Goal: Task Accomplishment & Management: Complete application form

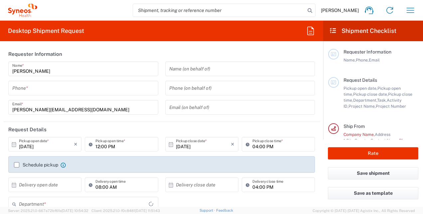
type input "3229"
type input "[GEOGRAPHIC_DATA]"
type input "Syneos Health France SARL"
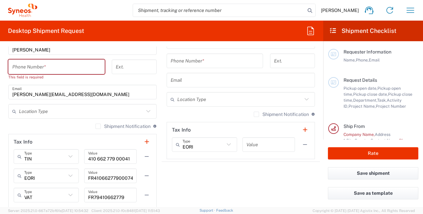
scroll to position [442, 0]
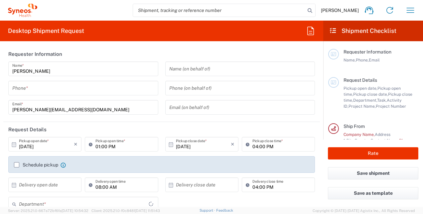
type input "3229"
type input "[GEOGRAPHIC_DATA]"
type input "Syneos Health France SARL"
click at [21, 87] on input "tel" at bounding box center [83, 88] width 142 height 12
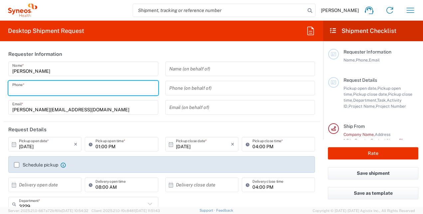
type input "0670353647"
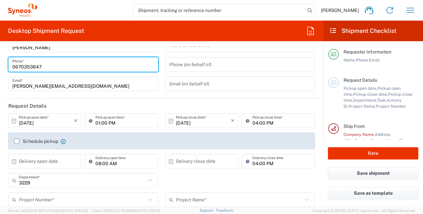
scroll to position [24, 0]
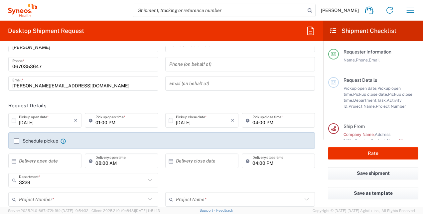
click at [15, 122] on icon at bounding box center [14, 121] width 6 height 6
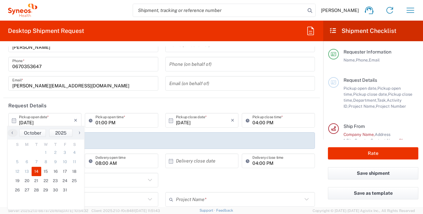
click at [13, 119] on icon at bounding box center [14, 121] width 6 height 6
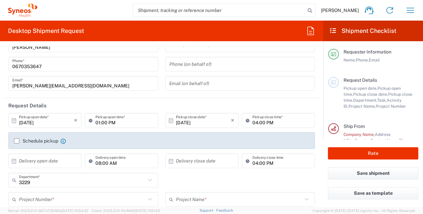
click at [13, 119] on icon at bounding box center [14, 121] width 6 height 6
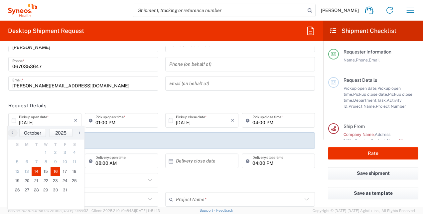
click at [55, 172] on span "16" at bounding box center [56, 171] width 10 height 9
type input "10/16/2025"
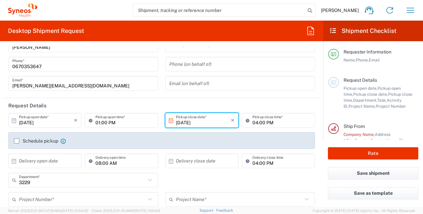
click at [121, 121] on input "01:00 PM" at bounding box center [124, 121] width 59 height 12
click at [89, 121] on icon at bounding box center [92, 120] width 7 height 11
click at [96, 123] on input "01:00 PM" at bounding box center [124, 121] width 59 height 12
click at [139, 121] on input "1:00 PM" at bounding box center [124, 121] width 59 height 12
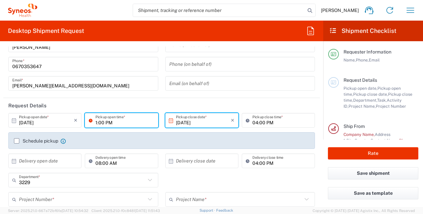
click at [113, 121] on input "1:00 PM" at bounding box center [124, 121] width 59 height 12
type input "1"
type input "10:00 AM"
click at [262, 122] on input "04:00 PM" at bounding box center [281, 121] width 59 height 12
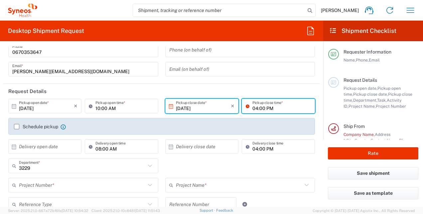
scroll to position [40, 0]
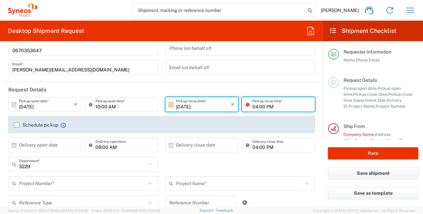
click at [15, 123] on label "Schedule pickup" at bounding box center [36, 124] width 44 height 5
click at [17, 125] on input "Schedule pickup" at bounding box center [17, 125] width 0 height 0
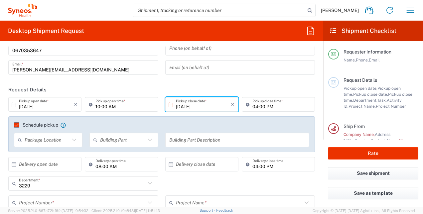
click at [75, 139] on icon at bounding box center [74, 140] width 9 height 9
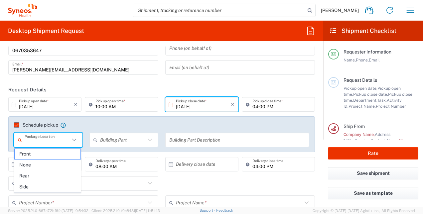
click at [75, 139] on icon at bounding box center [74, 140] width 9 height 9
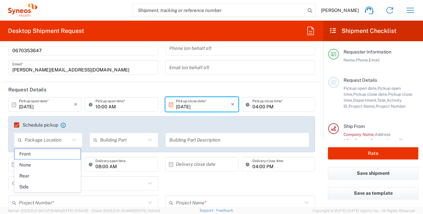
click at [105, 126] on agx-checkbox-control "Schedule pickup When scheduling a pickup please be sure to meet the following c…" at bounding box center [161, 125] width 295 height 6
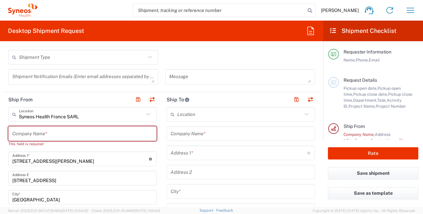
scroll to position [234, 0]
click at [144, 112] on icon at bounding box center [148, 114] width 9 height 9
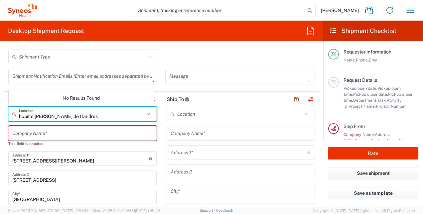
type input "hopital jeanne de flandres"
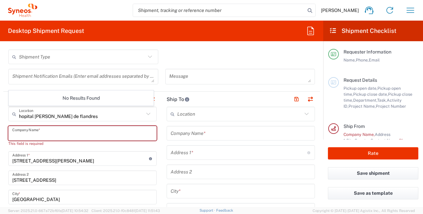
click at [60, 136] on input "text" at bounding box center [82, 134] width 140 height 12
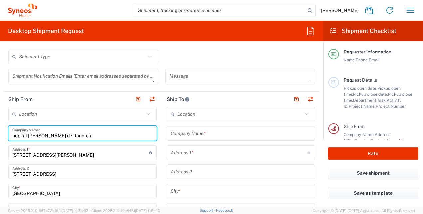
drag, startPoint x: 78, startPoint y: 137, endPoint x: 7, endPoint y: 133, distance: 71.2
paste input "Antenne Pédiatrique du CIC-Hôpital Jeanne de Flandre"
type input "Antenne Pédiatrique du CIC-Hôpital Jeanne de Flandres"
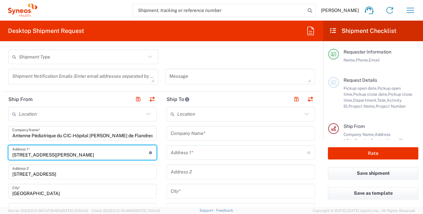
drag, startPoint x: 81, startPoint y: 153, endPoint x: 8, endPoint y: 152, distance: 73.1
click at [62, 173] on input "[STREET_ADDRESS]" at bounding box center [82, 172] width 140 height 12
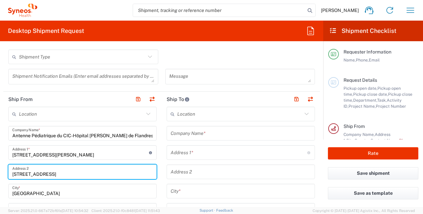
drag, startPoint x: 57, startPoint y: 173, endPoint x: -1, endPoint y: 172, distance: 57.9
click at [0, 172] on html "Laurence Agez Home Shipment estimator Shipment tracking Desktop shipment reques…" at bounding box center [211, 107] width 423 height 214
paste input "Avenue Eugéne Avinée"
type input "Avenue Eugéne Avinée"
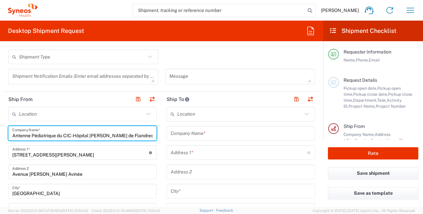
drag, startPoint x: 73, startPoint y: 135, endPoint x: -1, endPoint y: 136, distance: 74.1
click at [0, 136] on html "Laurence Agez Home Shipment estimator Shipment tracking Desktop shipment reques…" at bounding box center [211, 107] width 423 height 214
type input "Hôpital Jeanne de Flandres"
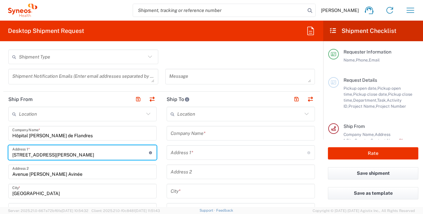
drag, startPoint x: 87, startPoint y: 154, endPoint x: 5, endPoint y: 157, distance: 81.8
paste input "Antenne Pédiatrique du CIC-"
type input "Antenne Pédiatrique du CIC"
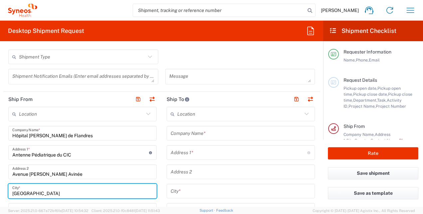
drag, startPoint x: 38, startPoint y: 190, endPoint x: 3, endPoint y: 183, distance: 35.7
click at [3, 183] on form "Requester Information Laurence Agez Name * 0670353647 Phone * laurence.agez@syn…" at bounding box center [161, 127] width 323 height 161
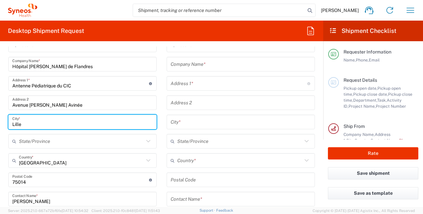
scroll to position [305, 0]
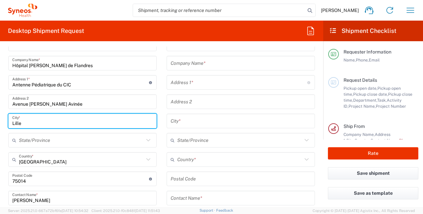
type input "Lille"
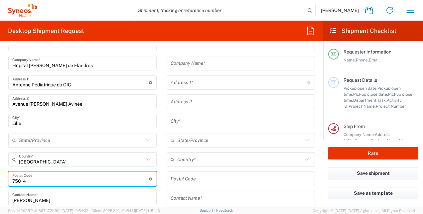
drag, startPoint x: 32, startPoint y: 180, endPoint x: 6, endPoint y: 182, distance: 25.6
click at [6, 182] on main "Location Addison Whitney LLC-Morrisvile NC US Barcelona-Syneos Health BioSector…" at bounding box center [82, 199] width 158 height 324
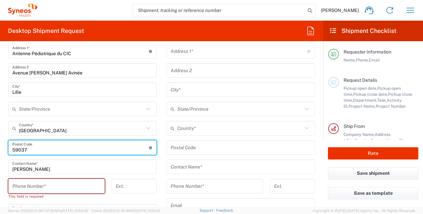
scroll to position [337, 0]
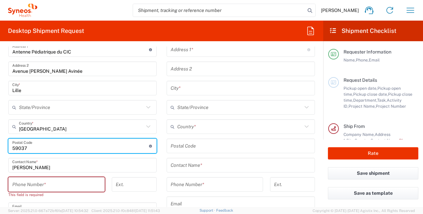
type input "59037"
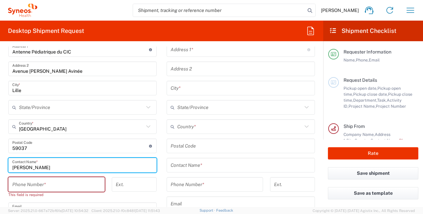
drag, startPoint x: 44, startPoint y: 166, endPoint x: 3, endPoint y: 166, distance: 41.6
click at [3, 166] on form "Requester Information Laurence Agez Name * 0670353647 Phone * laurence.agez@syn…" at bounding box center [161, 127] width 323 height 161
type input "Mrs Rosiaux Yasmine"
click at [41, 188] on input "tel" at bounding box center [56, 185] width 88 height 12
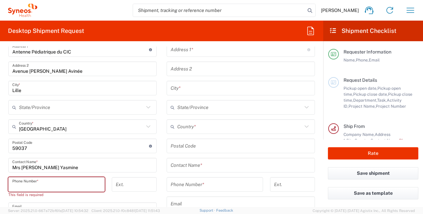
paste input "03 20 44 60 58"
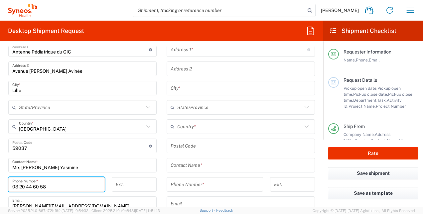
type input "03 20 44 60 58"
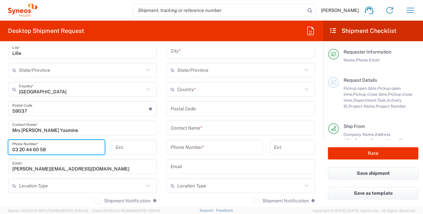
scroll to position [375, 0]
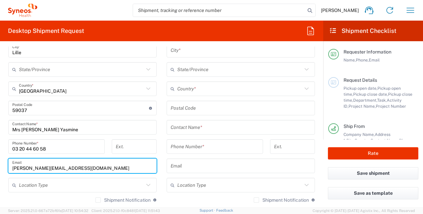
drag, startPoint x: 104, startPoint y: 164, endPoint x: 4, endPoint y: 168, distance: 99.8
click at [4, 168] on main "Location Addison Whitney LLC-Morrisvile NC US Barcelona-Syneos Health BioSector…" at bounding box center [82, 125] width 158 height 318
paste input "ROSIAUX, Yasmine <yasmine1.rosiaux@chu-lille.fr>"
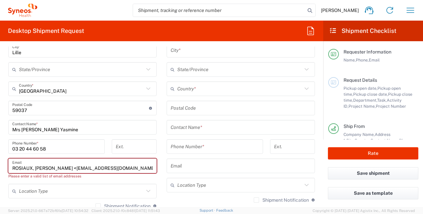
click at [56, 167] on input "ROSIAUX, Yasmine <yasmine1.rosiaux@chu-lille.fr" at bounding box center [82, 166] width 140 height 12
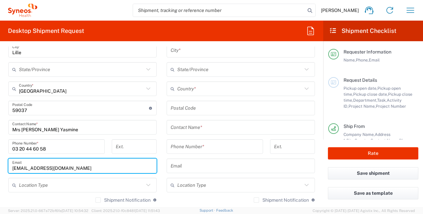
type input "yasmine1.rosiaux@chu-lille.fr"
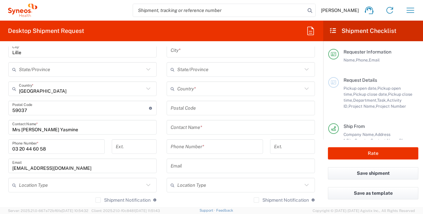
click at [3, 170] on form "Requester Information Laurence Agez Name * 0670353647 Phone * laurence.agez@syn…" at bounding box center [161, 127] width 323 height 161
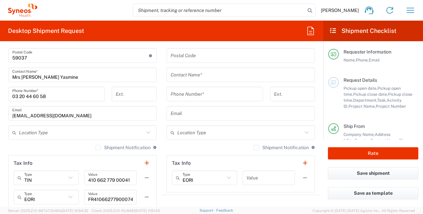
scroll to position [431, 0]
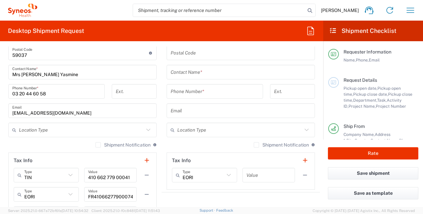
click at [146, 128] on icon at bounding box center [148, 130] width 9 height 9
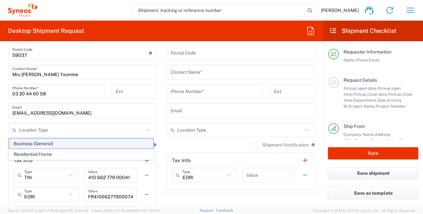
click at [93, 145] on span "Business (General)" at bounding box center [81, 144] width 144 height 10
type input "Business (General)"
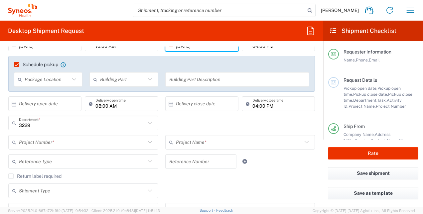
scroll to position [100, 0]
click at [148, 123] on icon at bounding box center [150, 123] width 4 height 2
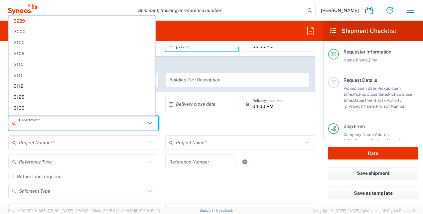
click at [148, 123] on icon at bounding box center [150, 123] width 4 height 2
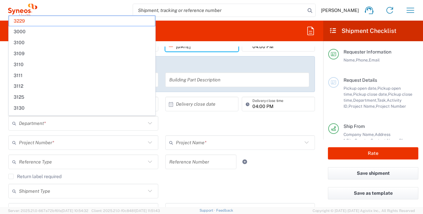
click at [0, 140] on form "Requester Information Laurence Agez Name * 0670353647 Phone * laurence.agez@syn…" at bounding box center [161, 127] width 323 height 161
type input "3229"
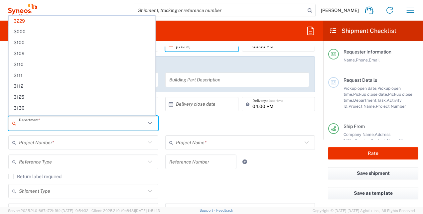
click at [41, 124] on input "text" at bounding box center [82, 124] width 127 height 12
paste input "FSO, Clinical Monitoring"
click at [1, 139] on form "Requester Information Laurence Agez Name * 0670353647 Phone * laurence.agez@syn…" at bounding box center [161, 127] width 323 height 161
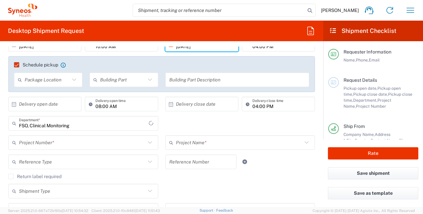
type input "3229"
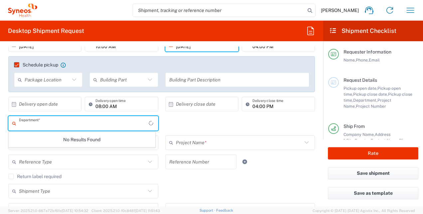
click at [40, 124] on input "text" at bounding box center [84, 124] width 130 height 12
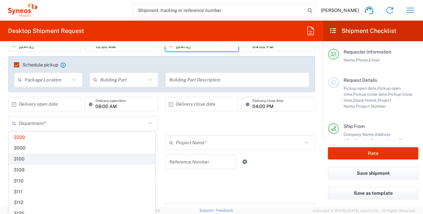
click at [80, 160] on span "3100" at bounding box center [82, 159] width 146 height 10
type input "3100"
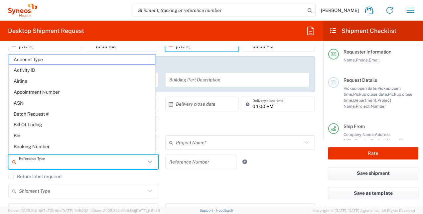
drag, startPoint x: 80, startPoint y: 160, endPoint x: 156, endPoint y: 164, distance: 75.9
click at [156, 164] on div "Reference Type Account Type Activity ID Airline Appointment Number ASN Batch Re…" at bounding box center [83, 164] width 157 height 19
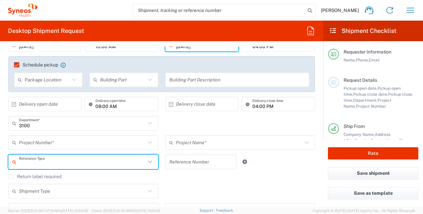
click at [149, 162] on icon at bounding box center [150, 162] width 9 height 9
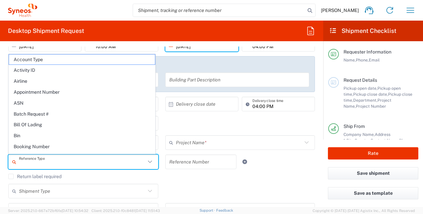
click at [0, 171] on html "Laurence Agez Home Shipment estimator Shipment tracking Desktop shipment reques…" at bounding box center [211, 107] width 423 height 214
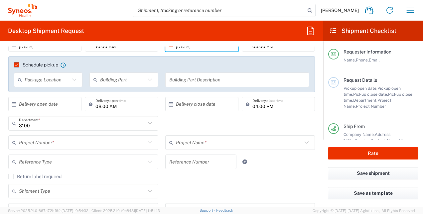
click at [36, 141] on input "text" at bounding box center [82, 143] width 127 height 12
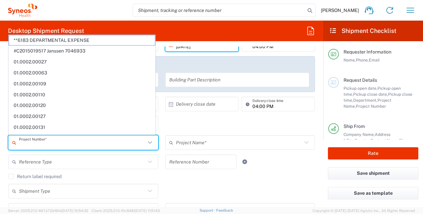
paste input "7032541"
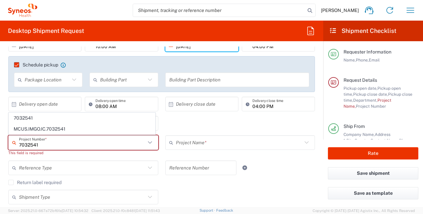
type input "7032541"
click at [3, 161] on main "10/16/2025 × Pickup open date * Cancel Apply 10:00 AM Pickup open time * 10/16/…" at bounding box center [161, 133] width 317 height 193
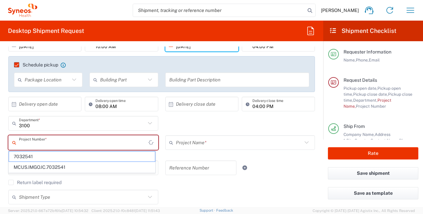
click at [57, 138] on input "text" at bounding box center [84, 143] width 130 height 12
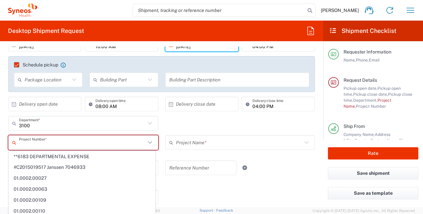
paste input "7032541"
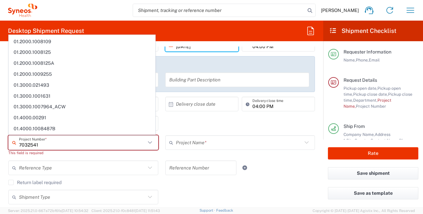
scroll to position [1503, 0]
click at [55, 146] on input "7032541" at bounding box center [82, 143] width 127 height 12
type input "**6183 DEPARTMENTAL EXPENSE"
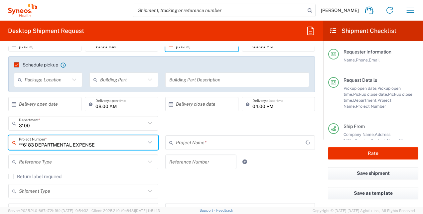
type input "6183"
drag, startPoint x: 101, startPoint y: 142, endPoint x: -1, endPoint y: 134, distance: 102.1
click at [0, 134] on html "Laurence Agez Home Shipment estimator Shipment tracking Desktop shipment reques…" at bounding box center [211, 107] width 423 height 214
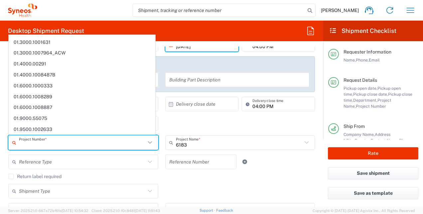
scroll to position [0, 0]
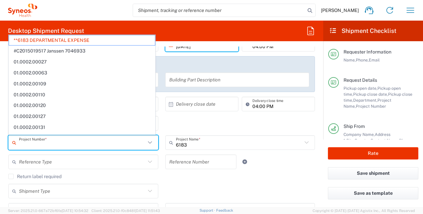
paste input "7032541"
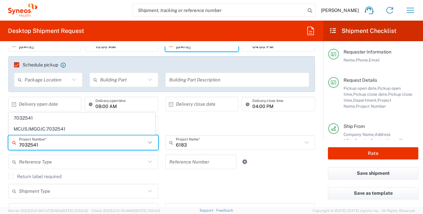
type input "7032541"
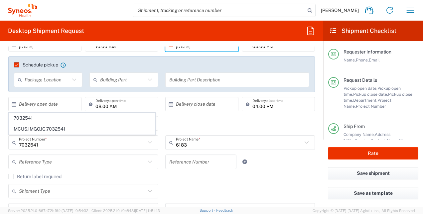
click at [25, 118] on span "7032541" at bounding box center [82, 118] width 146 height 10
type input "Scholar 7032541"
drag, startPoint x: 89, startPoint y: 133, endPoint x: 76, endPoint y: 126, distance: 14.4
click at [76, 126] on div "3100 Department * 3229 3000 3100 3109 3110 3111 3112 3125 3130 3135 3136 3150 3…" at bounding box center [83, 125] width 157 height 19
click at [147, 161] on icon at bounding box center [150, 162] width 9 height 9
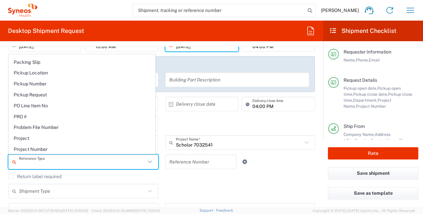
scroll to position [379, 0]
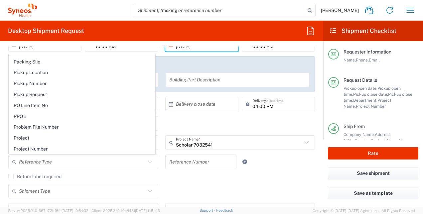
click at [105, 90] on span "Pickup Request" at bounding box center [82, 94] width 146 height 10
type input "Pickup Request"
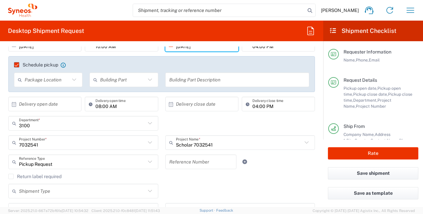
click at [114, 193] on input "text" at bounding box center [82, 192] width 127 height 12
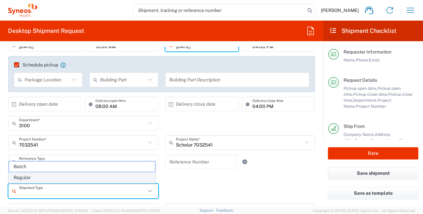
click at [82, 175] on span "Regular" at bounding box center [82, 178] width 146 height 10
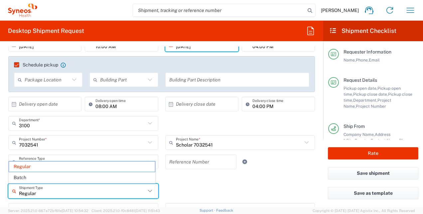
click at [107, 190] on input "Regular" at bounding box center [82, 192] width 127 height 12
click at [59, 177] on span "Batch" at bounding box center [82, 178] width 146 height 10
type input "Batch"
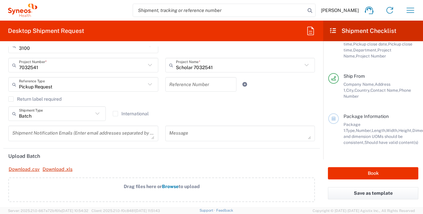
scroll to position [178, 0]
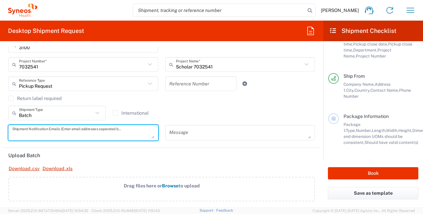
click at [29, 130] on textarea at bounding box center [83, 133] width 142 height 12
paste textarea "ROSIAUX, Yasmine <yasmine1.rosiaux@chu-lille.fr>"
drag, startPoint x: 56, startPoint y: 135, endPoint x: -1, endPoint y: 134, distance: 56.9
click at [0, 134] on html "Laurence Agez Home Shipment estimator Shipment tracking Desktop shipment reques…" at bounding box center [211, 107] width 423 height 214
click at [106, 130] on textarea "yasmine1.rosiaux@chu-lille.fr" at bounding box center [83, 133] width 142 height 12
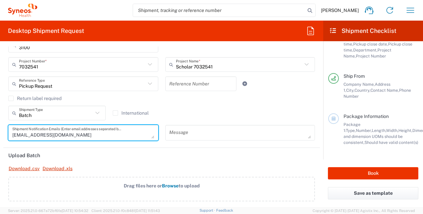
click at [116, 152] on header "Upload Batch" at bounding box center [161, 155] width 317 height 15
click at [83, 135] on textarea "yasmine1.rosiaux@chu-lille.fr" at bounding box center [83, 133] width 142 height 12
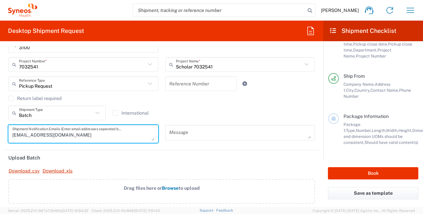
drag, startPoint x: 150, startPoint y: 137, endPoint x: 163, endPoint y: 139, distance: 13.5
click at [163, 139] on div "10/16/2025 × Pickup open date * Cancel Apply 10:00 AM Pickup open time * 10/16/…" at bounding box center [162, 53] width 314 height 189
type textarea "yasmine1.rosiaux@chu-lille.fr"
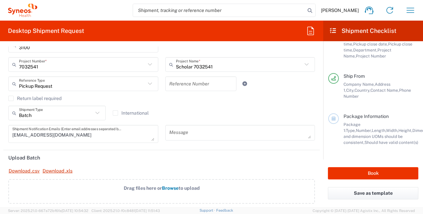
click at [118, 154] on header "Upload Batch" at bounding box center [161, 157] width 317 height 15
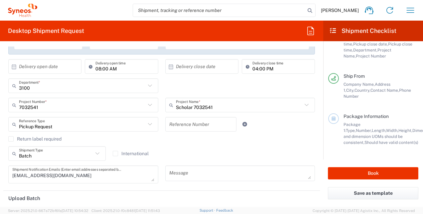
scroll to position [133, 0]
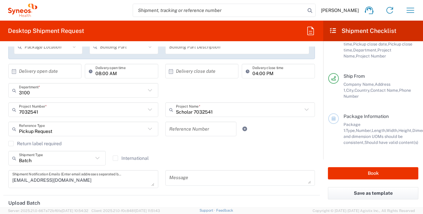
click at [98, 158] on icon at bounding box center [97, 158] width 9 height 9
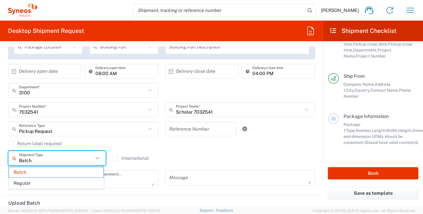
click at [91, 160] on input "Batch" at bounding box center [56, 159] width 74 height 12
click at [48, 180] on span "Regular" at bounding box center [56, 183] width 94 height 10
type input "Regular"
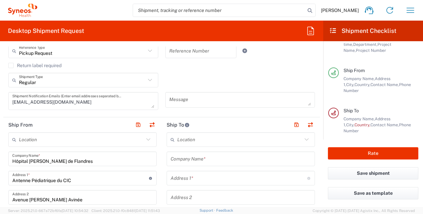
scroll to position [219, 0]
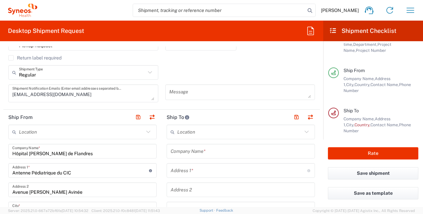
click at [302, 131] on icon at bounding box center [306, 132] width 9 height 9
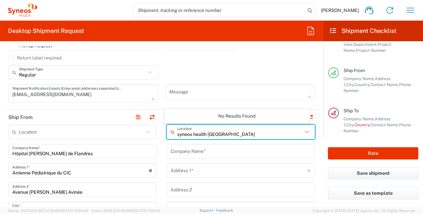
drag, startPoint x: 228, startPoint y: 133, endPoint x: 206, endPoint y: 133, distance: 22.3
click at [206, 133] on input "syneos health madrid" at bounding box center [239, 132] width 125 height 12
type input "syneos health"
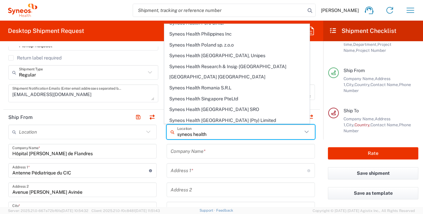
scroll to position [858, 0]
drag, startPoint x: 214, startPoint y: 133, endPoint x: 160, endPoint y: 134, distance: 53.9
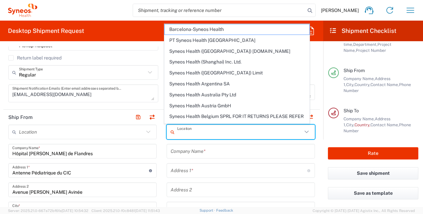
drag, startPoint x: 154, startPoint y: 154, endPoint x: 176, endPoint y: 155, distance: 22.6
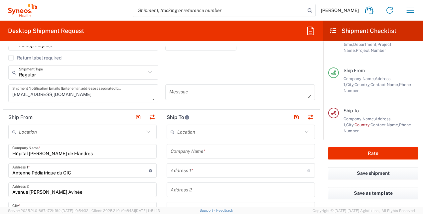
click at [182, 153] on input "text" at bounding box center [241, 152] width 140 height 12
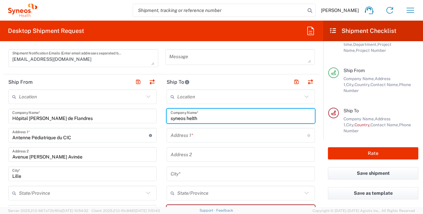
scroll to position [255, 0]
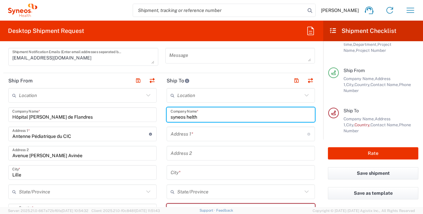
click at [190, 114] on input "syneos helth" at bounding box center [241, 115] width 140 height 12
type input "syneos health"
click at [203, 116] on input "syneos health" at bounding box center [241, 115] width 140 height 12
click at [179, 131] on input "text" at bounding box center [239, 134] width 137 height 12
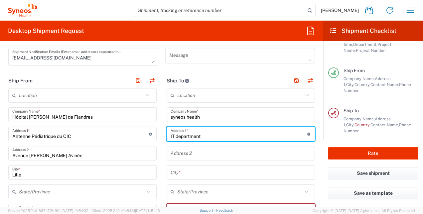
type input "IT department"
click at [174, 155] on input "text" at bounding box center [241, 154] width 140 height 12
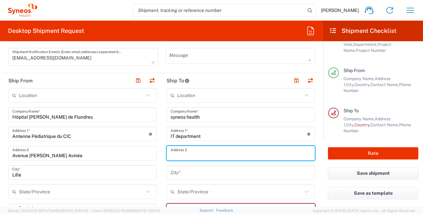
paste input "Calle Hernani 59, 3º"
type input "Calle Hernani 59, 3º"
click at [173, 174] on input "text" at bounding box center [241, 173] width 140 height 12
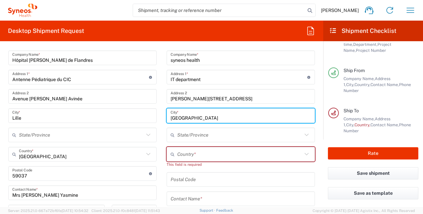
scroll to position [313, 0]
type input "Madrid"
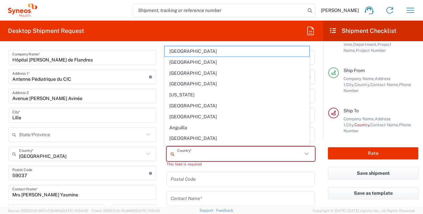
click at [183, 154] on input "text" at bounding box center [239, 154] width 125 height 12
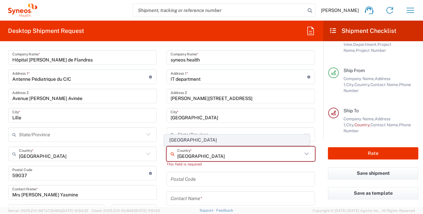
type input "spain"
click at [184, 138] on span "[GEOGRAPHIC_DATA]" at bounding box center [237, 140] width 144 height 10
type input "Sender/Shipper"
type input "Delivery Duty Paid"
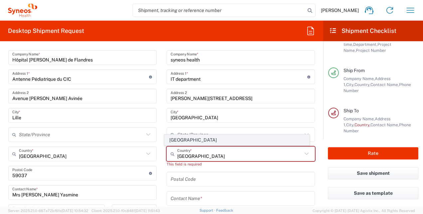
type input "[GEOGRAPHIC_DATA]"
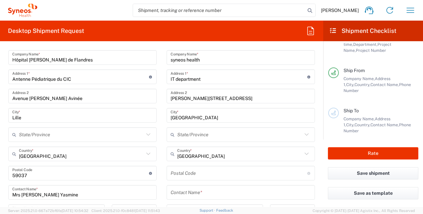
click at [178, 173] on input "undefined" at bounding box center [239, 174] width 137 height 12
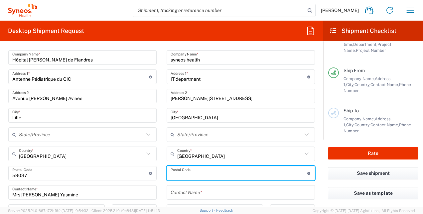
paste input "28020"
type input "28020"
click at [162, 191] on main "Location Addison Whitney LLC-Morrisvile NC US Barcelona-Syneos Health BioSector…" at bounding box center [241, 170] width 158 height 279
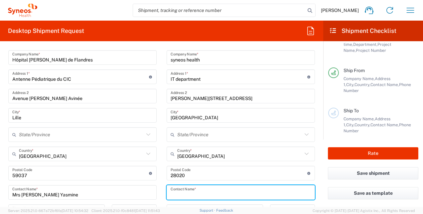
click at [182, 191] on input "text" at bounding box center [241, 193] width 140 height 12
paste input "Eugenio Sanchez"
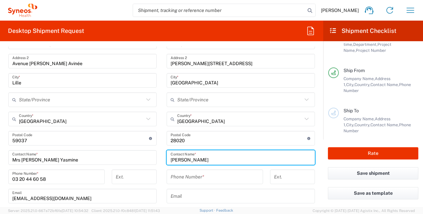
scroll to position [351, 0]
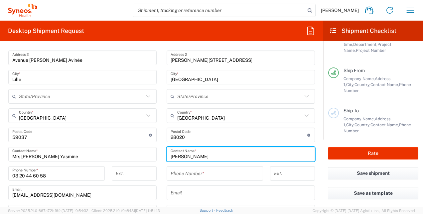
click at [171, 154] on input "Eugenio Sanchez" at bounding box center [241, 155] width 140 height 12
type input "Mr Eugenio Sanchez"
click at [182, 172] on input "tel" at bounding box center [215, 174] width 88 height 12
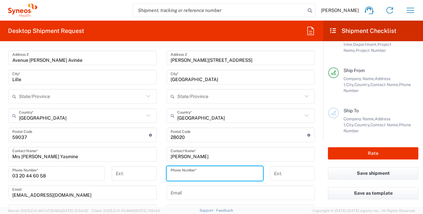
paste input "+34 677 925 000"
type input "+34 677 925 000"
click at [176, 191] on input "text" at bounding box center [241, 193] width 140 height 12
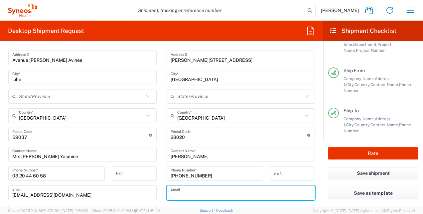
paste input "Sanchez, Eugenio <eugenio.sanchez@syneoshealth.com>"
drag, startPoint x: 210, startPoint y: 195, endPoint x: 154, endPoint y: 201, distance: 56.5
click at [154, 201] on div "Ship From Location Addison Whitney LLC-Morrisvile NC US Barcelona-Syneos Health…" at bounding box center [161, 145] width 317 height 335
click at [249, 193] on input "eugenio.sanchez@syneoshealth.com>" at bounding box center [241, 193] width 140 height 12
type input "eugenio.sanchez@syneoshealth.com"
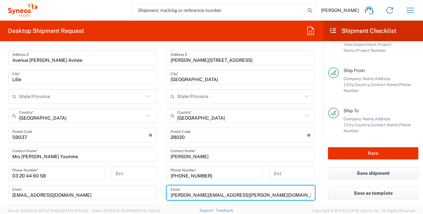
click at [163, 174] on div "+34 677 925 000 Phone Number *" at bounding box center [214, 175] width 103 height 19
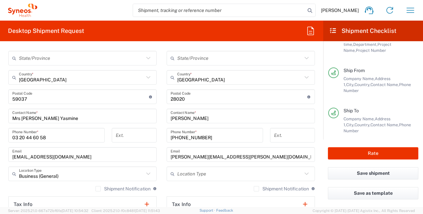
scroll to position [390, 0]
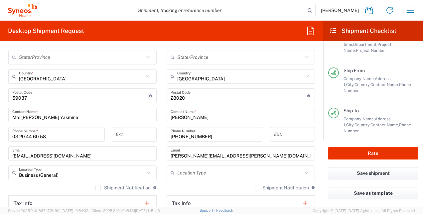
click at [205, 174] on input "text" at bounding box center [239, 173] width 125 height 12
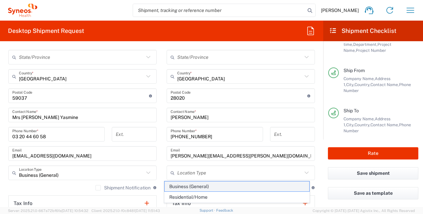
click at [201, 188] on span "Business (General)" at bounding box center [237, 187] width 144 height 10
type input "Business (General)"
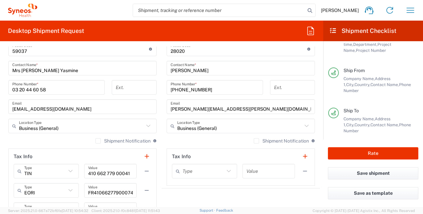
scroll to position [437, 0]
click at [254, 140] on label "Shipment Notification" at bounding box center [281, 140] width 55 height 5
click at [256, 141] on input "Shipment Notification" at bounding box center [256, 141] width 0 height 0
click at [95, 142] on label "Shipment Notification" at bounding box center [122, 140] width 55 height 5
click at [98, 141] on input "Shipment Notification" at bounding box center [98, 141] width 0 height 0
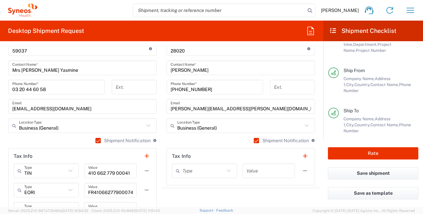
click at [227, 169] on icon at bounding box center [228, 171] width 9 height 9
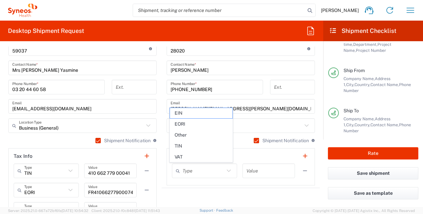
click at [164, 189] on agx-shipment-stop-widget "Ship To Location Addison Whitney LLC-Morrisvile NC US Barcelona-Syneos Health B…" at bounding box center [241, 58] width 158 height 335
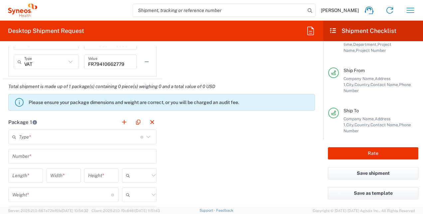
scroll to position [594, 0]
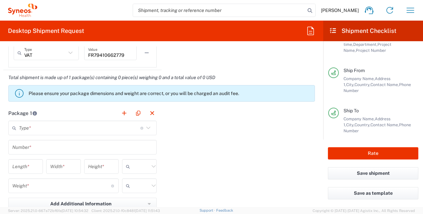
click at [146, 127] on icon at bounding box center [148, 128] width 4 height 2
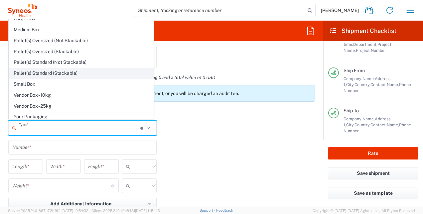
scroll to position [18, 0]
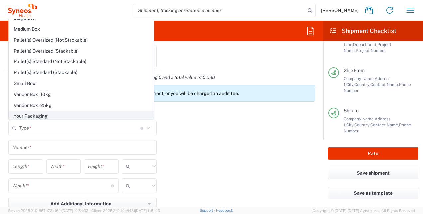
click at [48, 114] on span "Your Packaging" at bounding box center [81, 116] width 144 height 10
type input "Your Packaging"
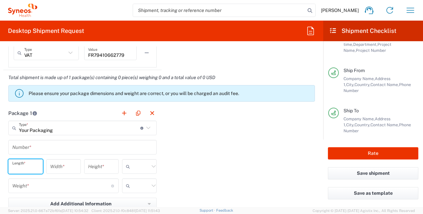
click at [35, 168] on input "number" at bounding box center [25, 167] width 27 height 12
type input "40"
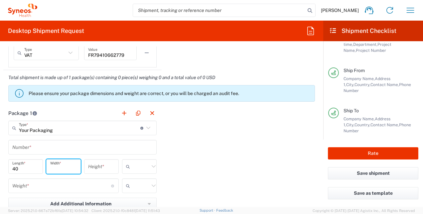
click at [69, 167] on input "number" at bounding box center [63, 167] width 27 height 12
type input "30"
click at [94, 168] on input "number" at bounding box center [101, 167] width 27 height 12
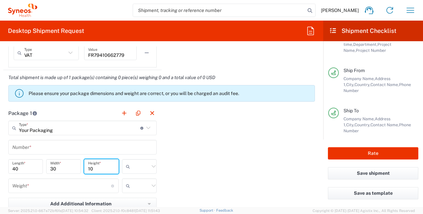
type input "10"
click at [71, 189] on input "number" at bounding box center [61, 186] width 99 height 12
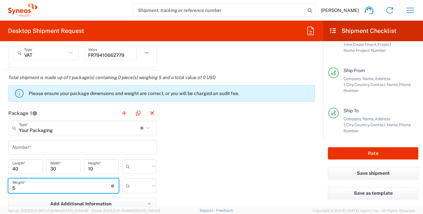
type input "5"
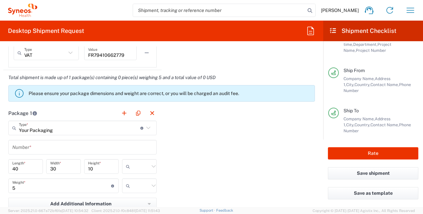
click at [149, 182] on icon at bounding box center [153, 186] width 9 height 9
click at [132, 200] on span "kgs" at bounding box center [137, 199] width 33 height 10
type input "kgs"
click at [151, 165] on icon at bounding box center [153, 166] width 9 height 9
click at [136, 180] on span "cm" at bounding box center [137, 180] width 33 height 10
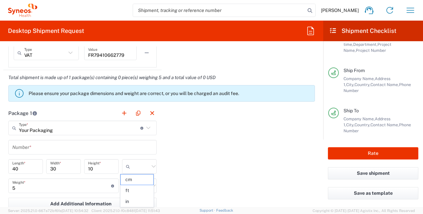
type input "cm"
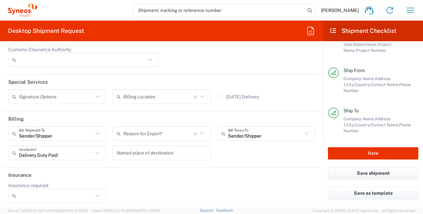
scroll to position [949, 0]
click at [96, 130] on icon at bounding box center [97, 132] width 9 height 9
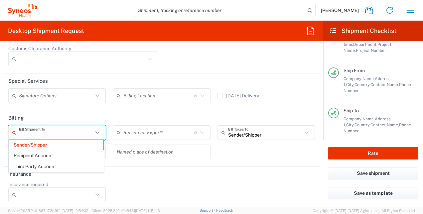
click at [96, 130] on icon at bounding box center [97, 132] width 9 height 9
click at [146, 175] on header "Insurance" at bounding box center [161, 174] width 317 height 15
type input "Sender/Shipper"
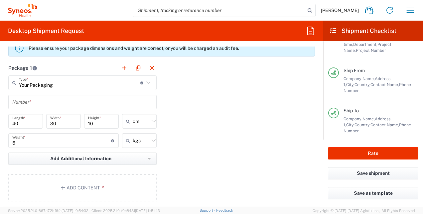
scroll to position [643, 0]
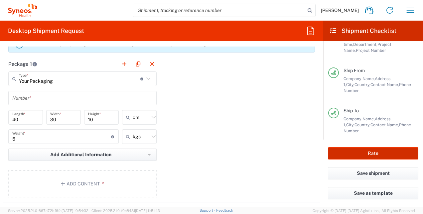
click at [366, 154] on button "Rate" at bounding box center [373, 153] width 90 height 12
type input "3229"
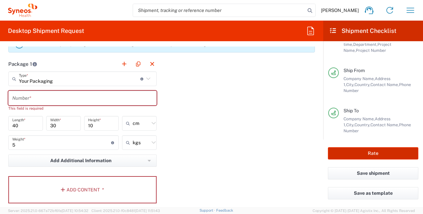
type input "7032541"
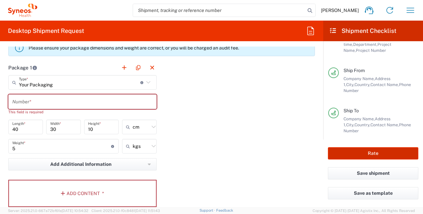
scroll to position [640, 0]
click at [62, 191] on icon "button" at bounding box center [64, 193] width 6 height 5
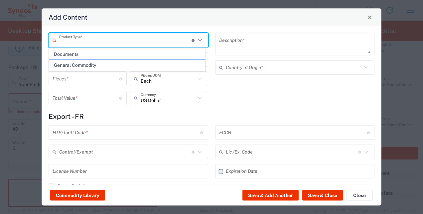
click at [94, 42] on input "text" at bounding box center [125, 40] width 132 height 12
click at [76, 63] on span "General Commodity" at bounding box center [127, 65] width 156 height 10
type input "General Commodity"
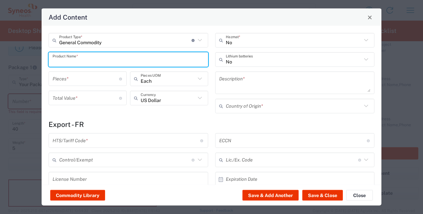
click at [105, 57] on input "text" at bounding box center [129, 60] width 152 height 12
type input "electronic tablet"
click at [109, 77] on input "number" at bounding box center [86, 79] width 66 height 12
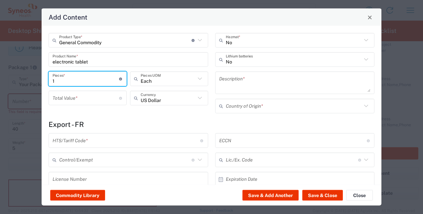
type input "1"
click at [99, 100] on input "number" at bounding box center [86, 98] width 66 height 12
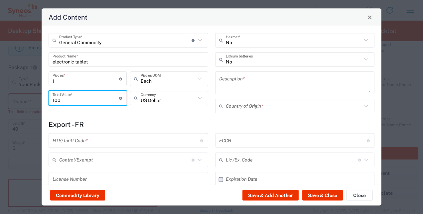
type input "100"
click at [243, 84] on textarea at bounding box center [295, 82] width 152 height 19
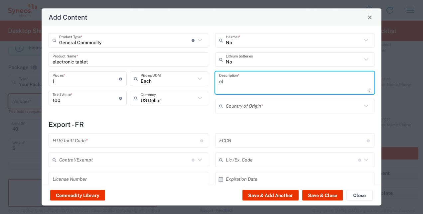
type textarea "e"
type textarea "PEDI CAT tablet"
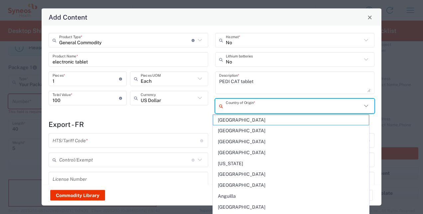
click at [238, 106] on input "text" at bounding box center [294, 106] width 136 height 12
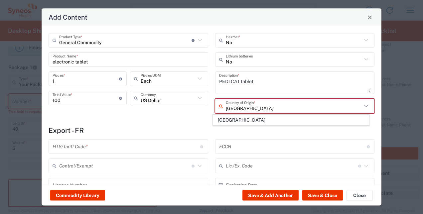
click at [231, 119] on span "[GEOGRAPHIC_DATA]" at bounding box center [291, 120] width 156 height 10
type input "[GEOGRAPHIC_DATA]"
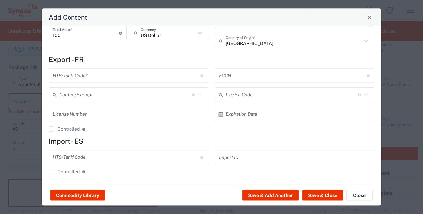
scroll to position [66, 0]
click at [322, 195] on button "Save & Close" at bounding box center [322, 195] width 41 height 11
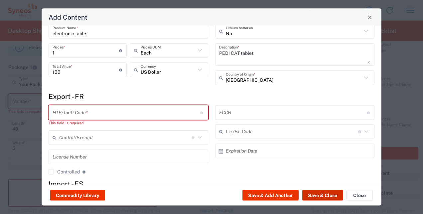
scroll to position [20, 0]
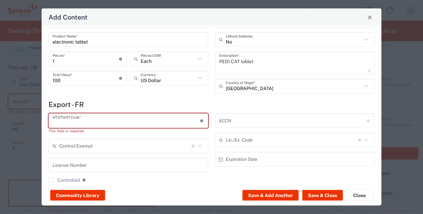
click at [87, 120] on input "text" at bounding box center [127, 121] width 148 height 12
click at [105, 122] on input "text" at bounding box center [127, 121] width 148 height 12
click at [200, 119] on icon at bounding box center [202, 120] width 4 height 3
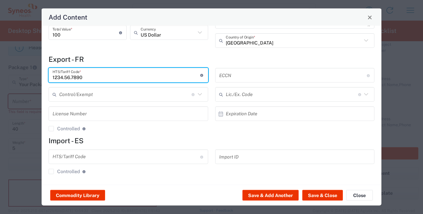
scroll to position [66, 0]
type input "1234.56.7890"
click at [323, 198] on button "Save & Close" at bounding box center [322, 195] width 41 height 11
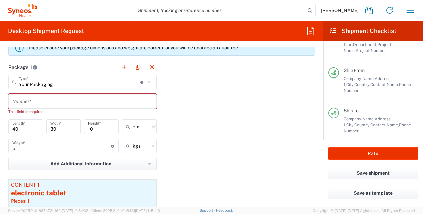
click at [83, 102] on input "text" at bounding box center [82, 102] width 140 height 12
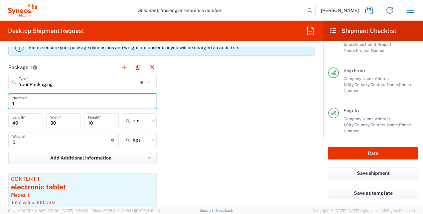
type input "1"
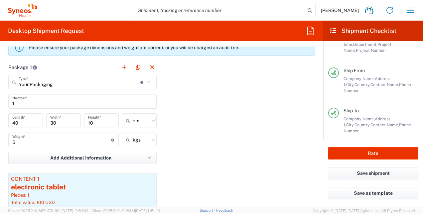
click at [200, 135] on div "Package 1 Your Packaging Type * Material used to package goods Envelope Large B…" at bounding box center [161, 152] width 317 height 185
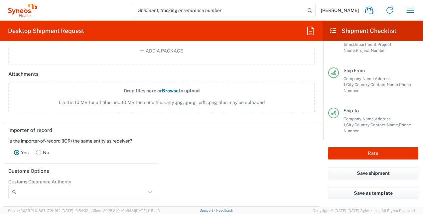
scroll to position [854, 0]
click at [345, 157] on button "Rate" at bounding box center [373, 153] width 90 height 12
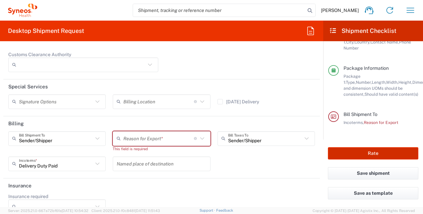
scroll to position [982, 0]
click at [141, 138] on input "text" at bounding box center [158, 138] width 70 height 12
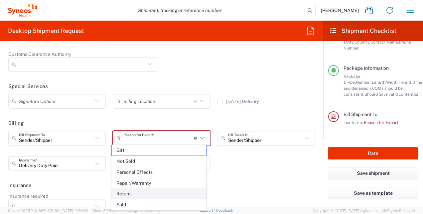
click at [152, 191] on span "Return" at bounding box center [159, 194] width 94 height 10
type input "Return"
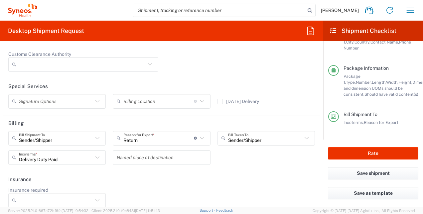
scroll to position [987, 0]
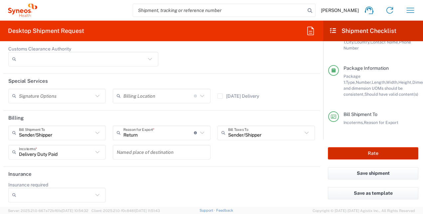
click at [358, 153] on button "Rate" at bounding box center [373, 153] width 90 height 12
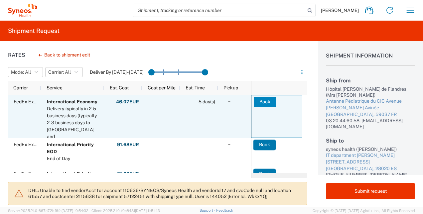
click at [267, 101] on button "Book" at bounding box center [265, 102] width 22 height 11
